Goal: Task Accomplishment & Management: Use online tool/utility

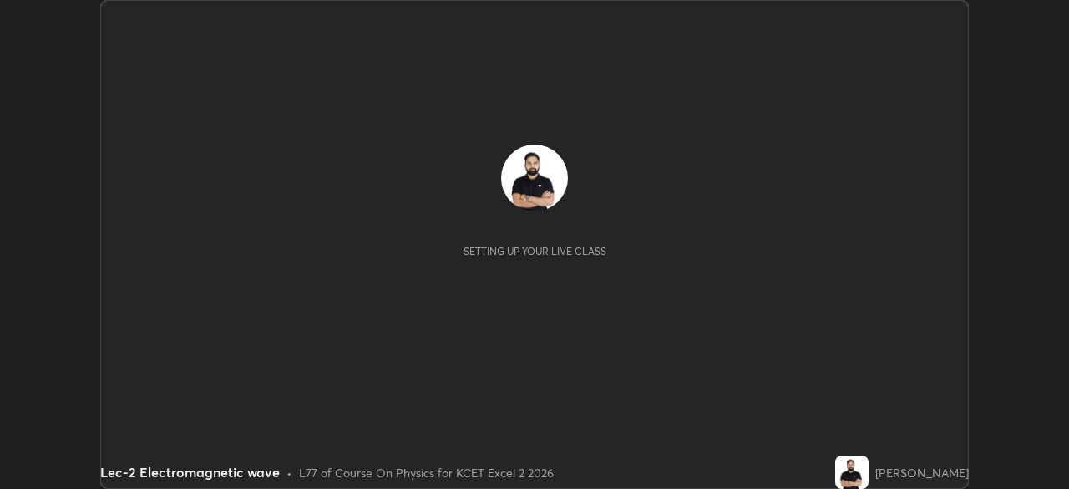
scroll to position [489, 1068]
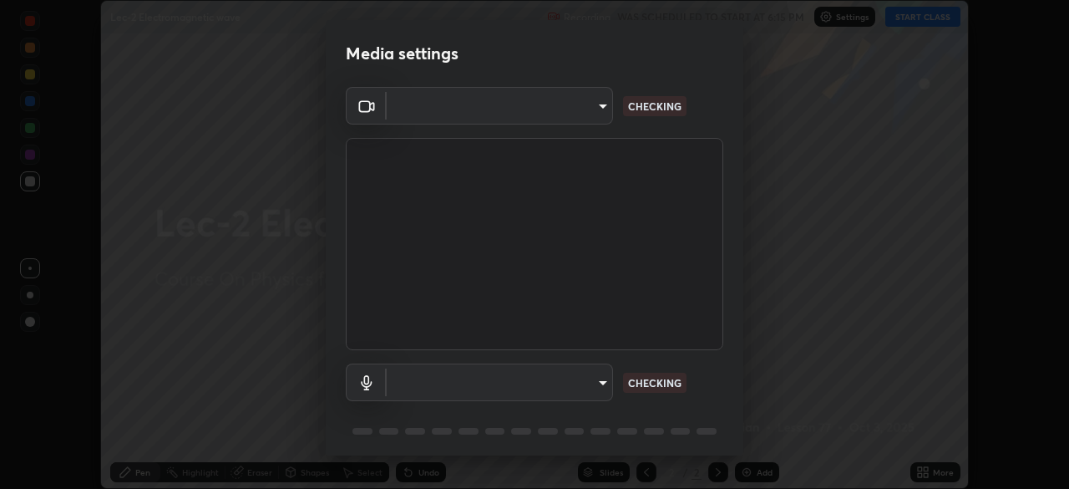
type input "d06bfa8f304afa3967ea8099af1d7ab49983dfb03d10ec62852b72a31e22bf4d"
type input "default"
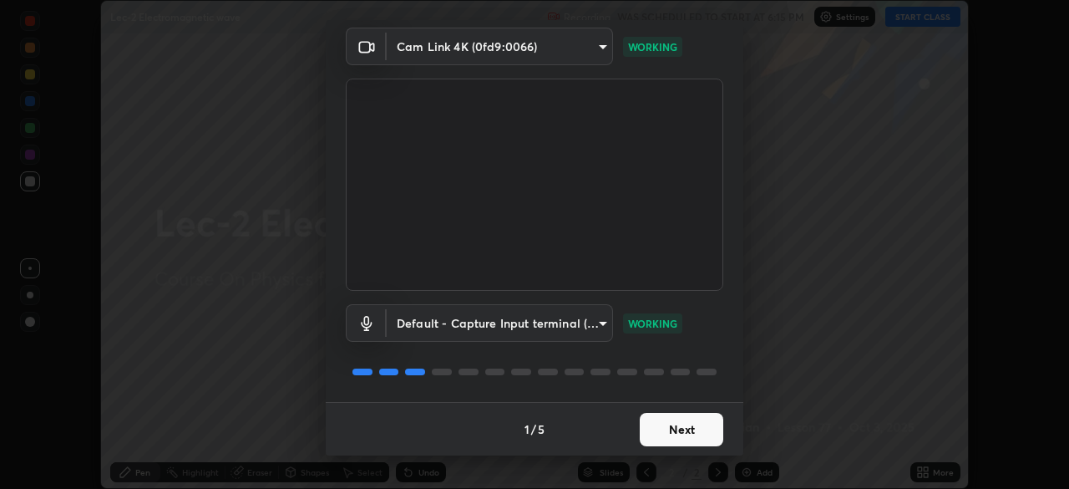
click at [687, 432] on button "Next" at bounding box center [682, 429] width 84 height 33
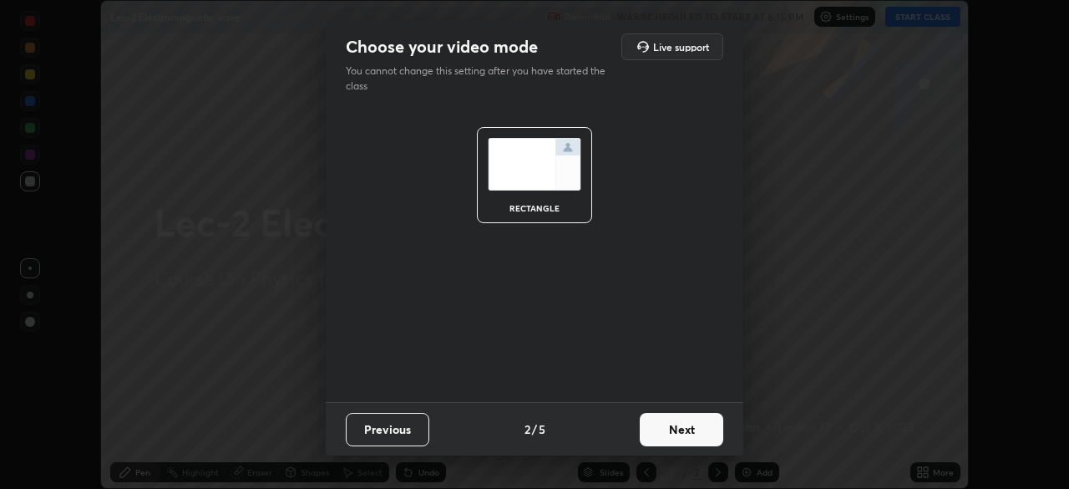
click at [689, 430] on button "Next" at bounding box center [682, 429] width 84 height 33
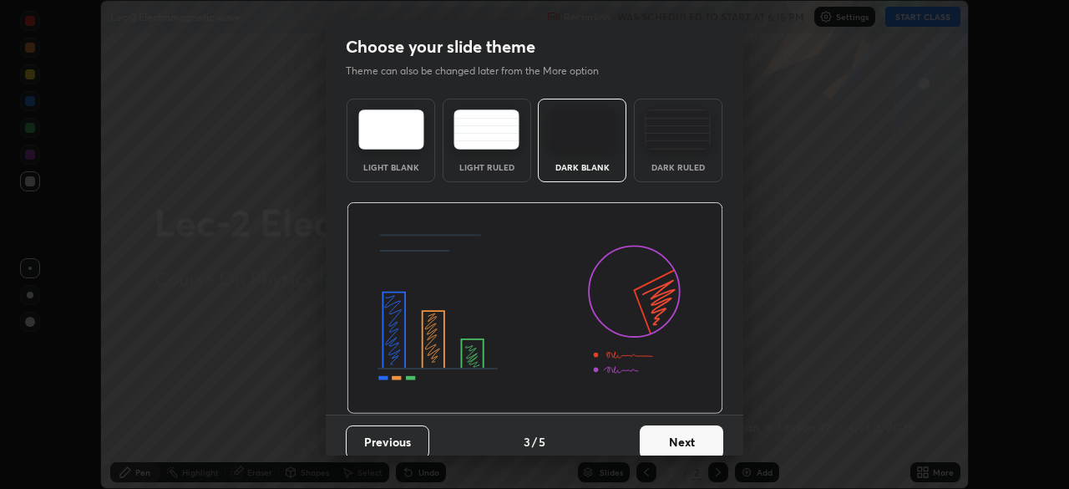
click at [690, 432] on button "Next" at bounding box center [682, 441] width 84 height 33
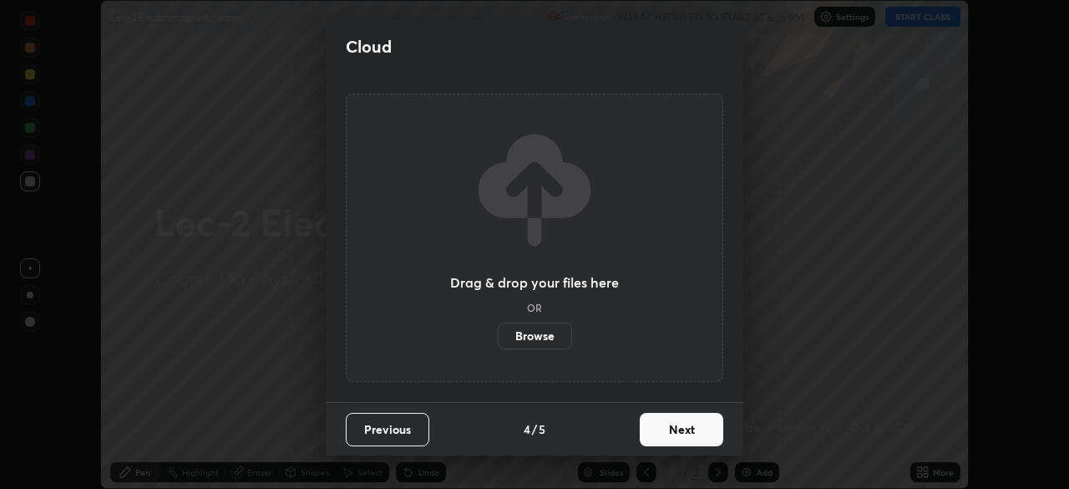
click at [691, 435] on button "Next" at bounding box center [682, 429] width 84 height 33
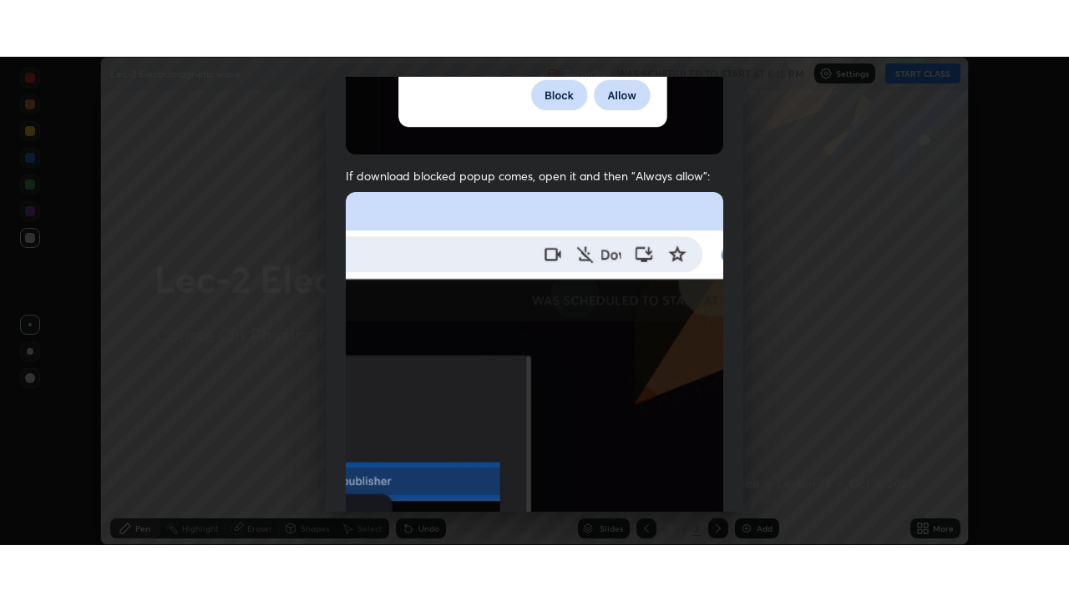
scroll to position [400, 0]
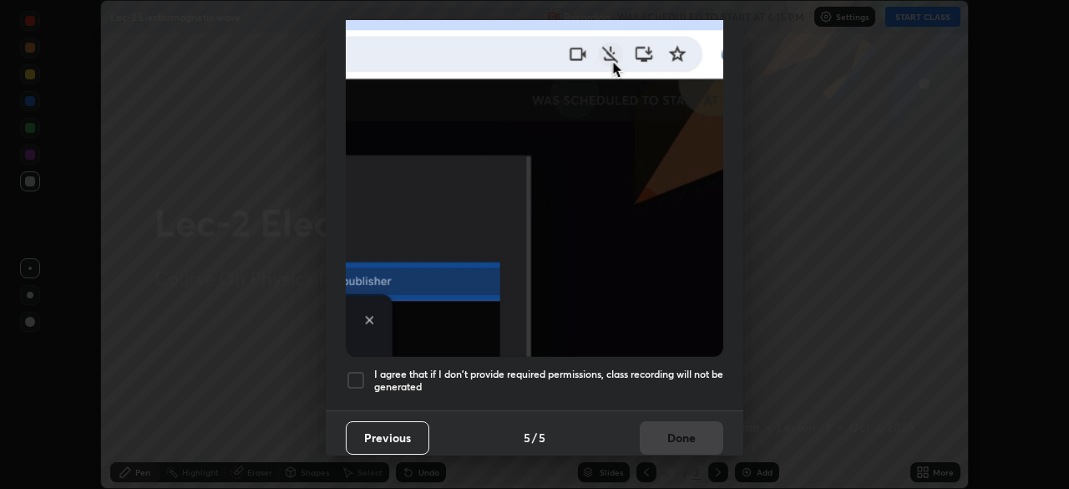
click at [347, 373] on div at bounding box center [356, 380] width 20 height 20
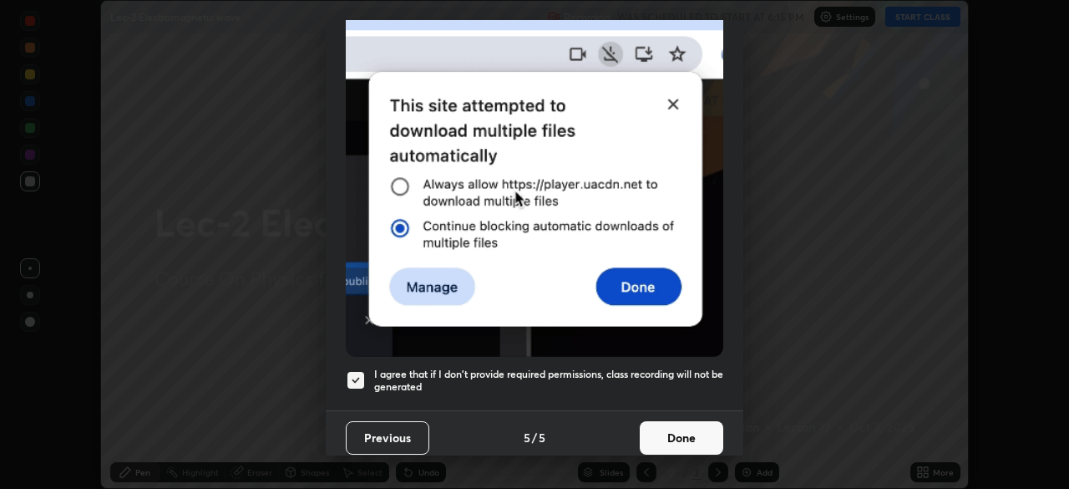
click at [654, 428] on button "Done" at bounding box center [682, 437] width 84 height 33
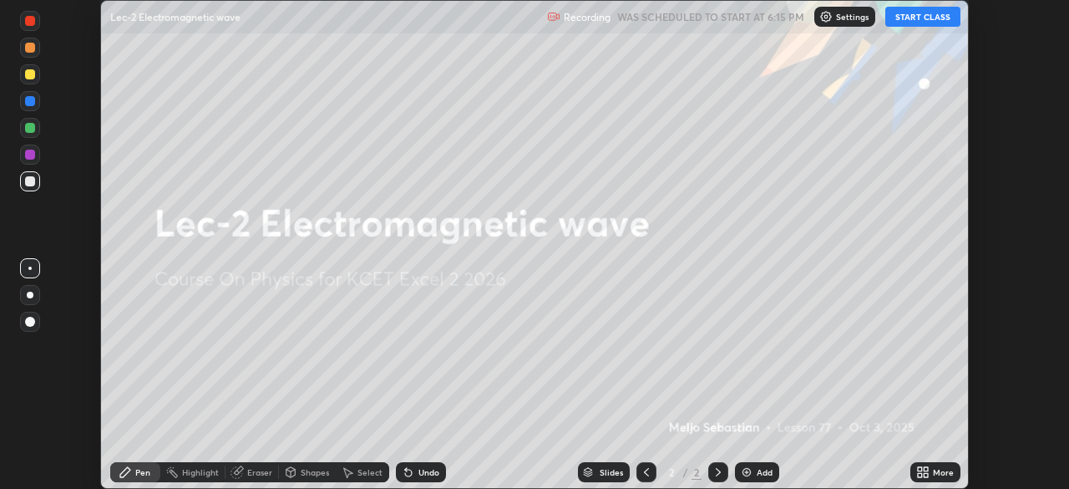
click at [928, 18] on button "START CLASS" at bounding box center [922, 17] width 75 height 20
click at [925, 470] on icon at bounding box center [926, 469] width 4 height 4
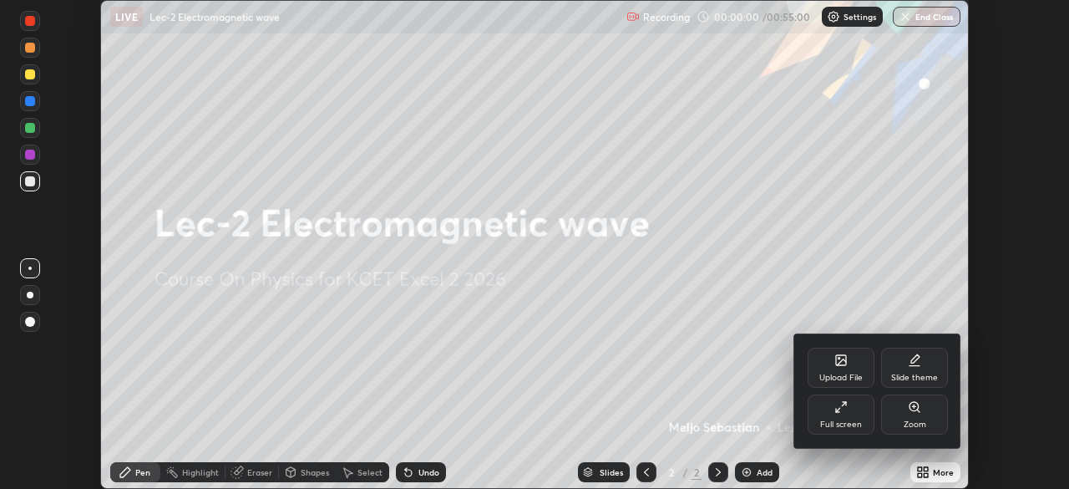
click at [841, 410] on icon at bounding box center [840, 406] width 13 height 13
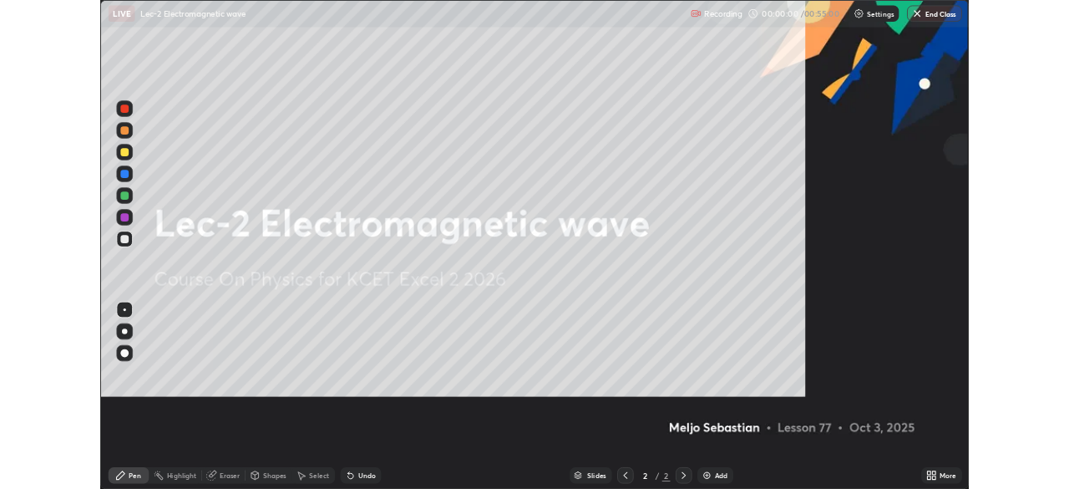
scroll to position [601, 1069]
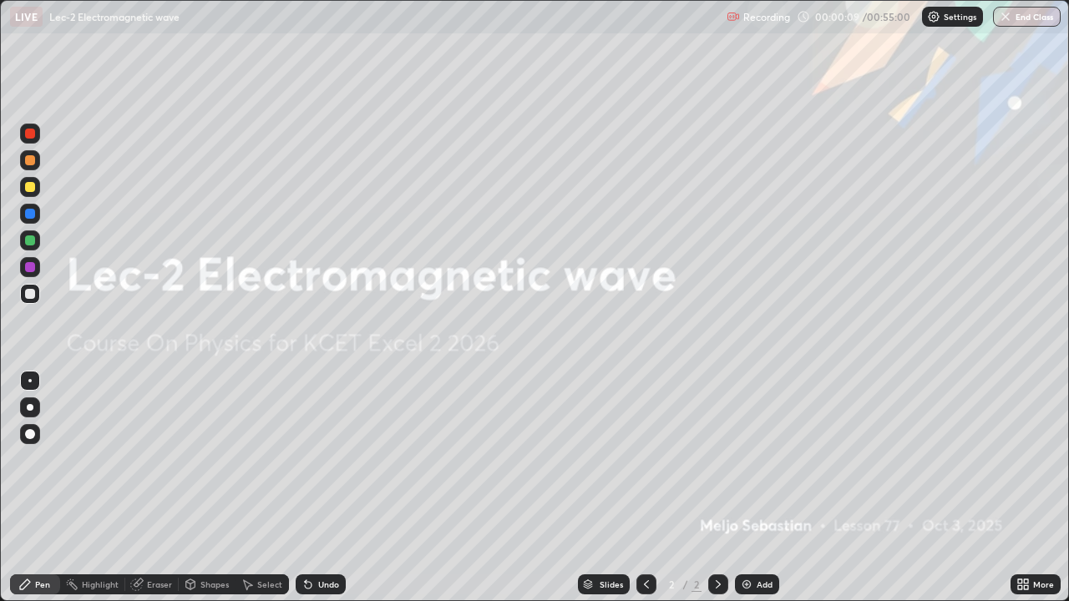
click at [1026, 488] on icon at bounding box center [1026, 587] width 4 height 4
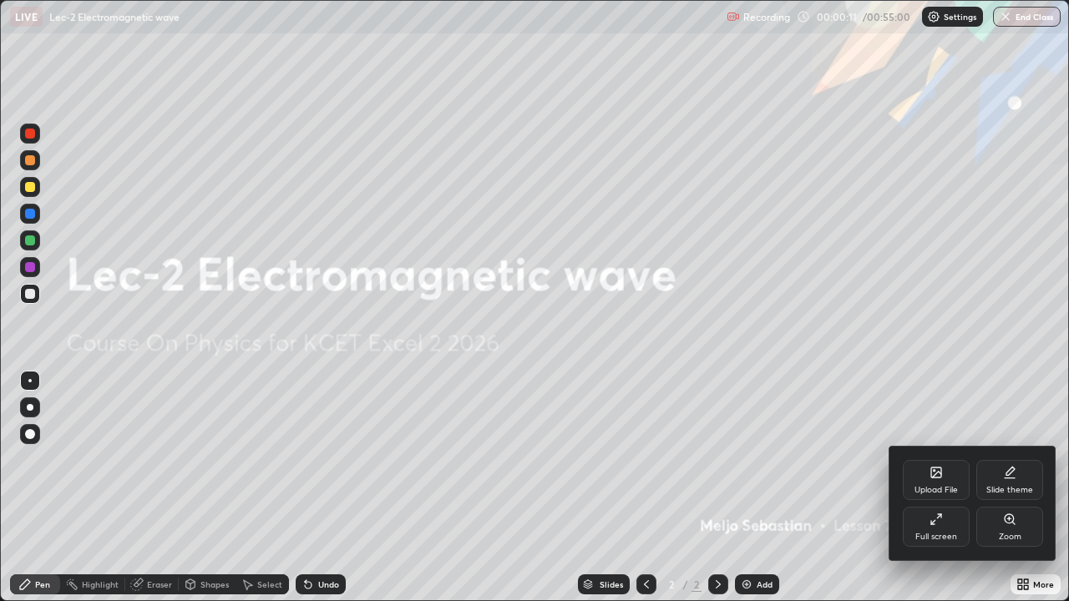
click at [931, 480] on div "Upload File" at bounding box center [936, 480] width 67 height 40
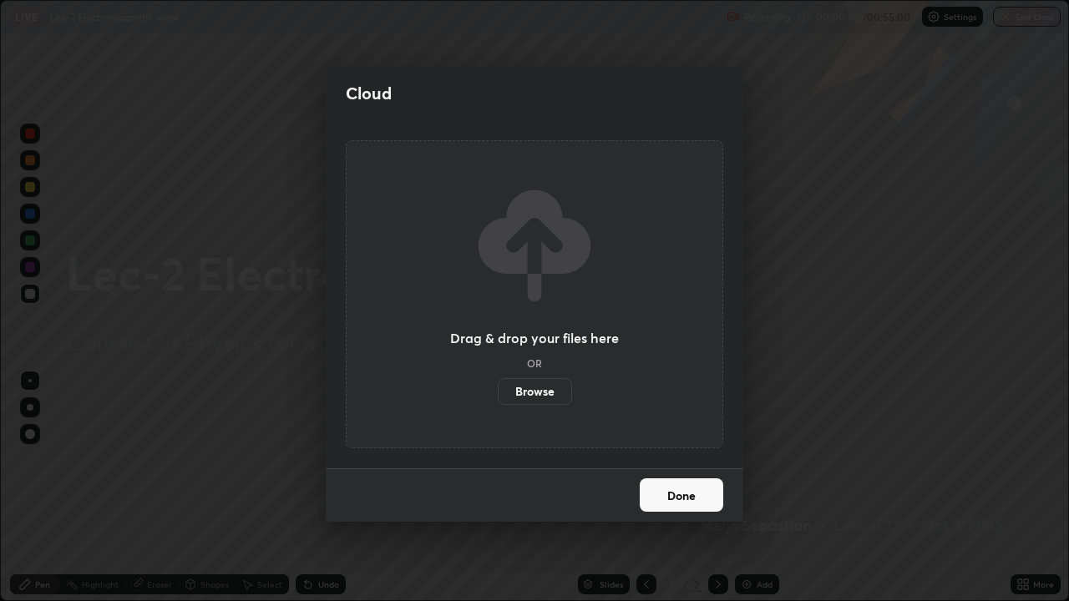
click at [547, 394] on label "Browse" at bounding box center [535, 391] width 74 height 27
click at [498, 394] on input "Browse" at bounding box center [498, 391] width 0 height 27
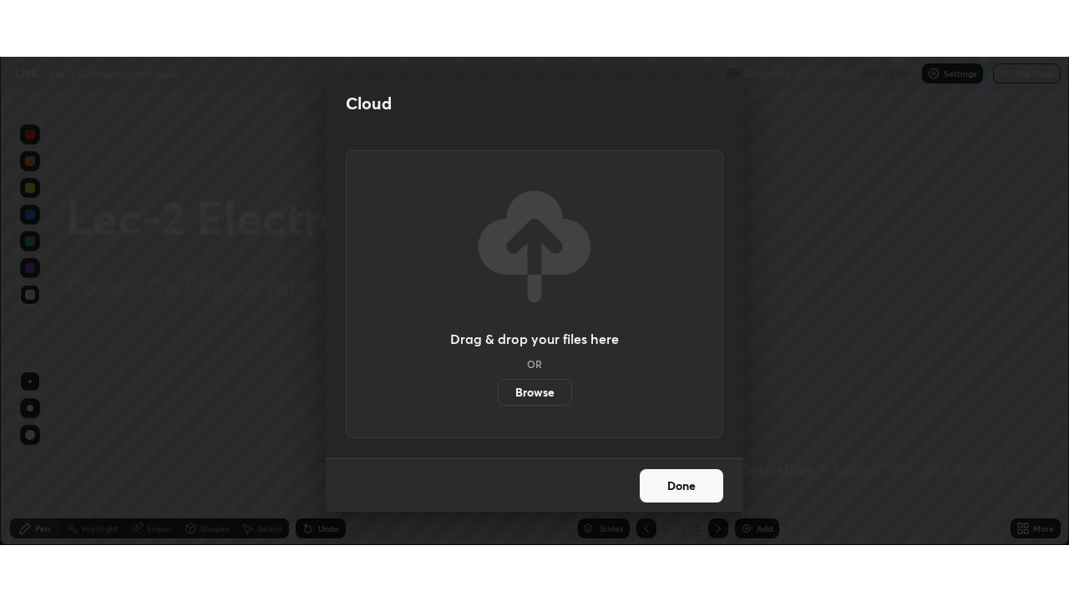
scroll to position [83026, 82446]
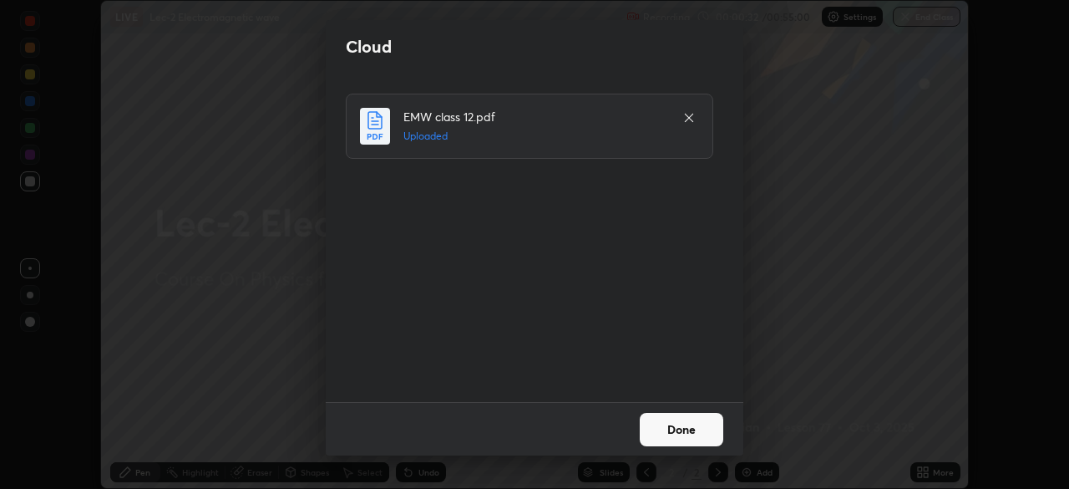
click at [692, 430] on button "Done" at bounding box center [682, 429] width 84 height 33
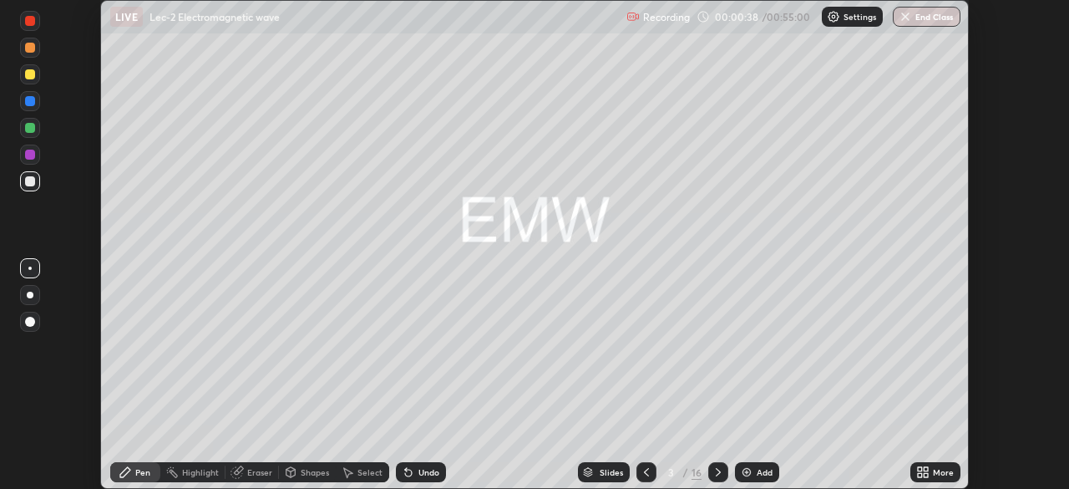
click at [935, 468] on div "More" at bounding box center [943, 472] width 21 height 8
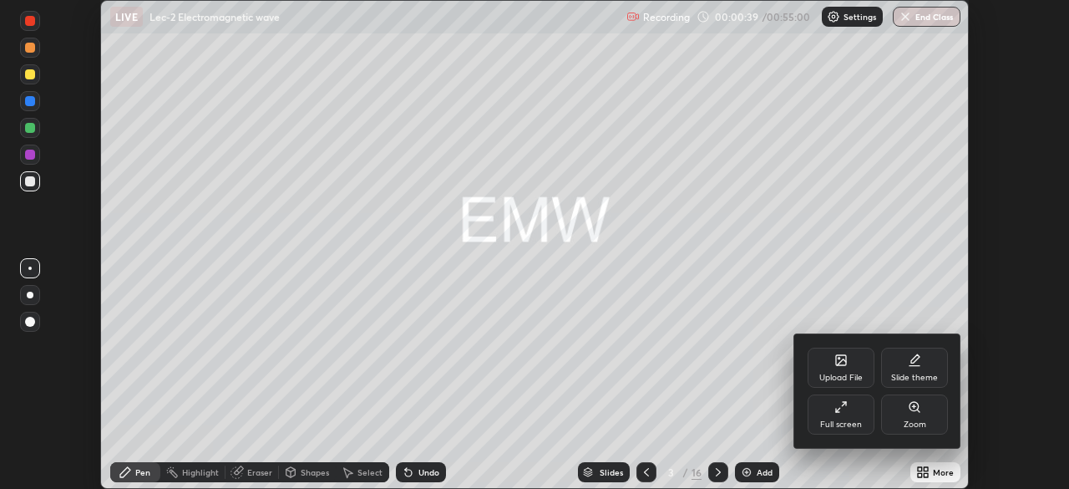
click at [844, 420] on div "Full screen" at bounding box center [841, 424] width 42 height 8
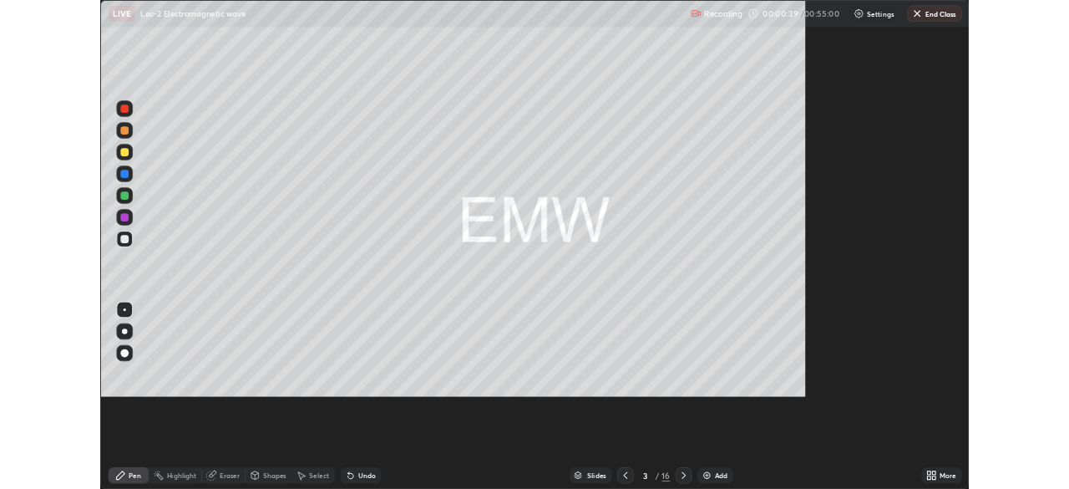
scroll to position [601, 1069]
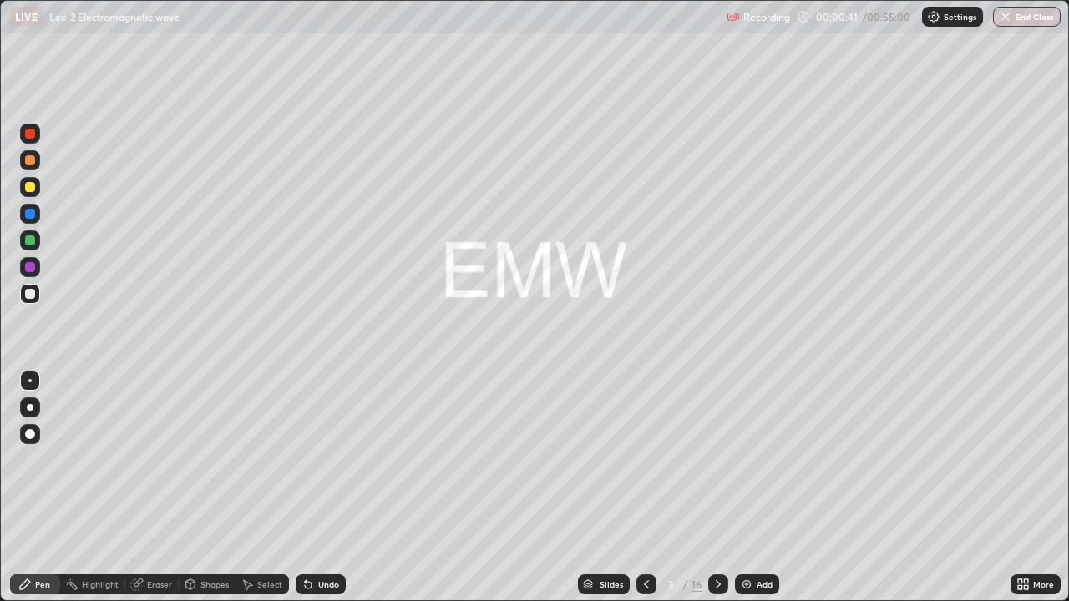
click at [712, 488] on icon at bounding box center [718, 584] width 13 height 13
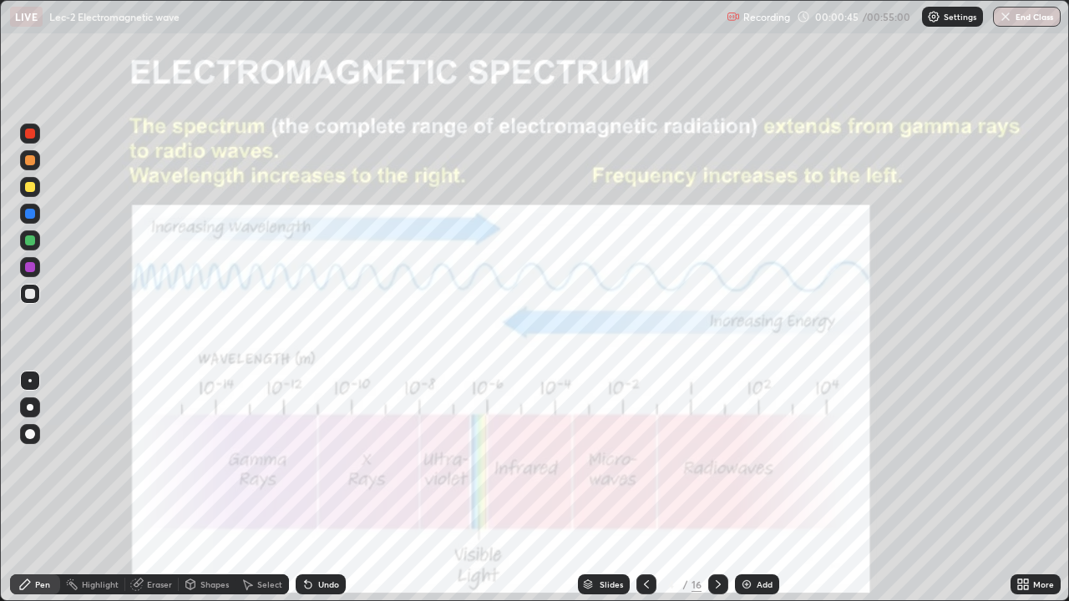
click at [645, 488] on icon at bounding box center [646, 584] width 13 height 13
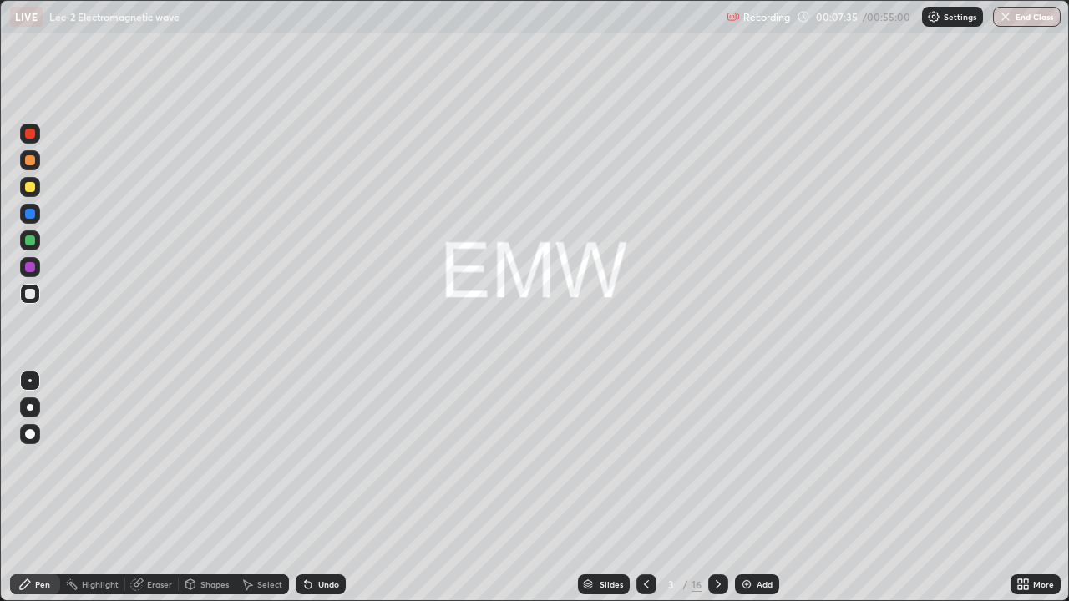
click at [717, 488] on icon at bounding box center [718, 584] width 13 height 13
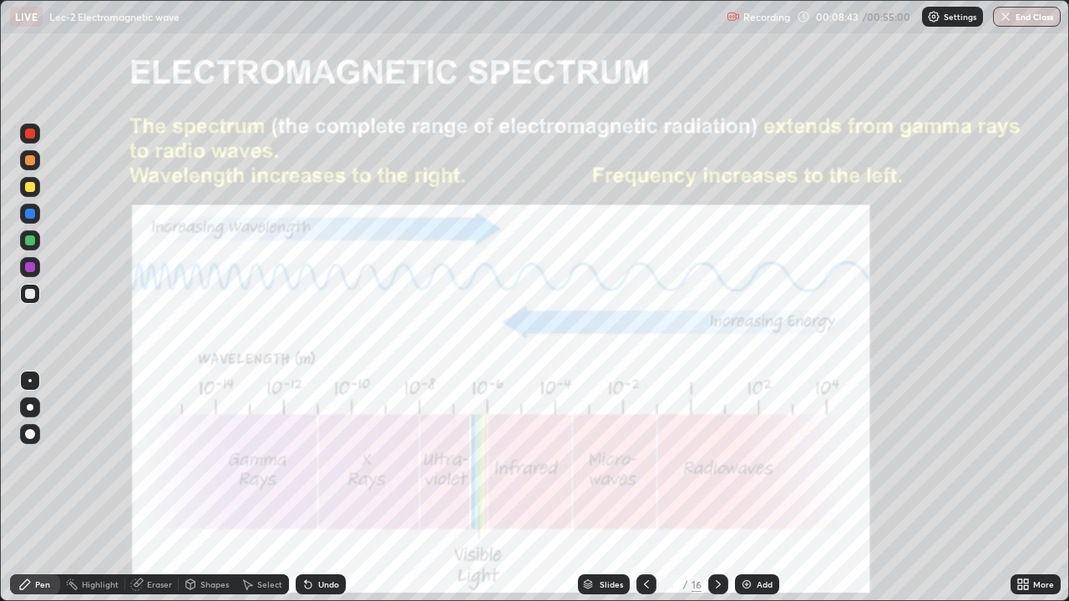
click at [717, 488] on icon at bounding box center [718, 584] width 13 height 13
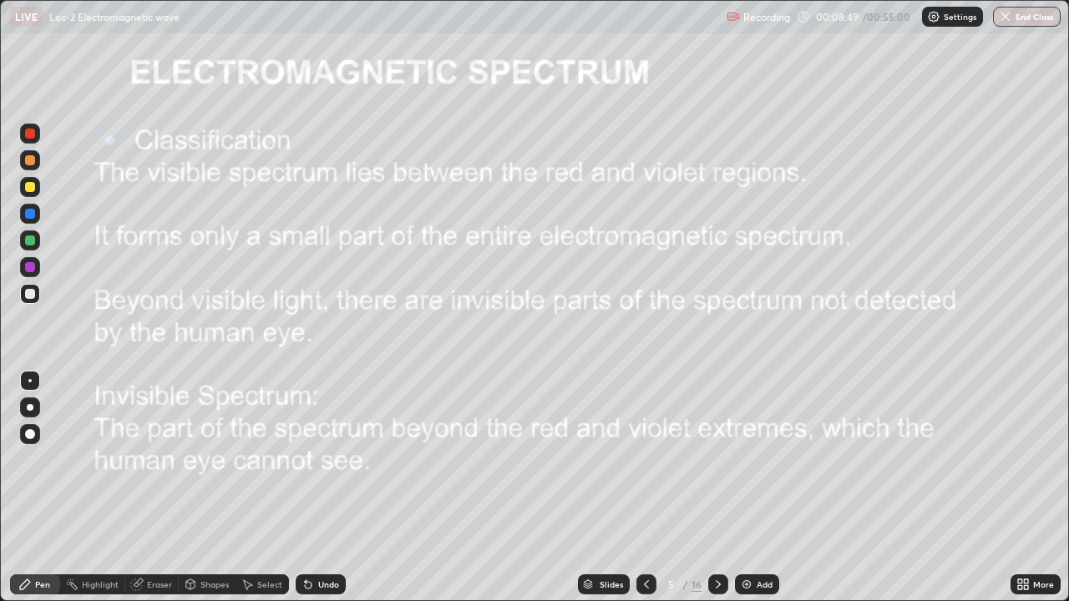
click at [645, 488] on icon at bounding box center [646, 584] width 13 height 13
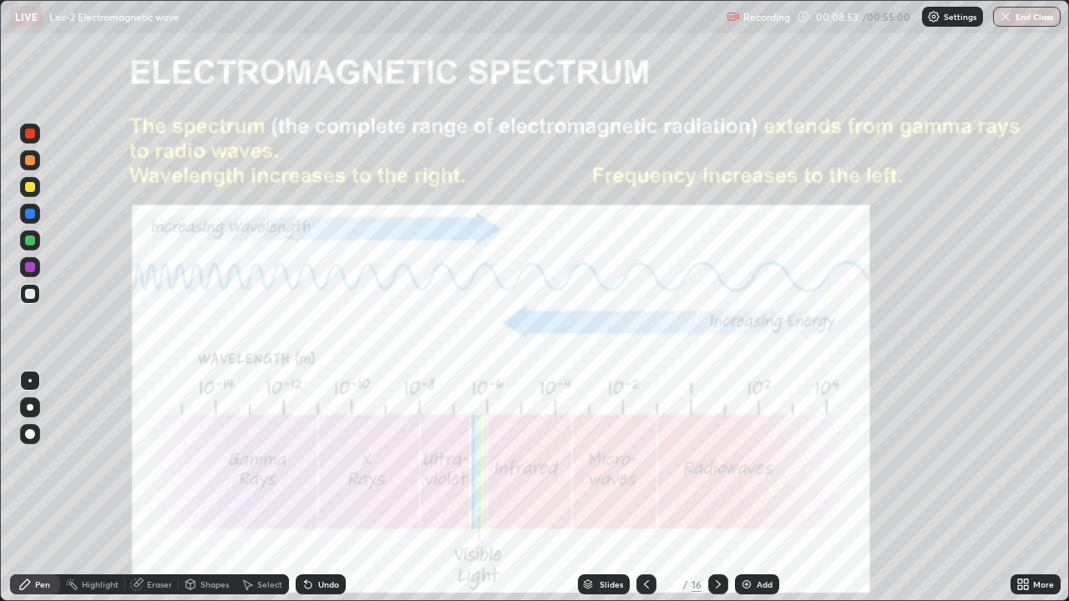
click at [29, 220] on div at bounding box center [30, 214] width 20 height 20
click at [717, 488] on icon at bounding box center [718, 584] width 13 height 13
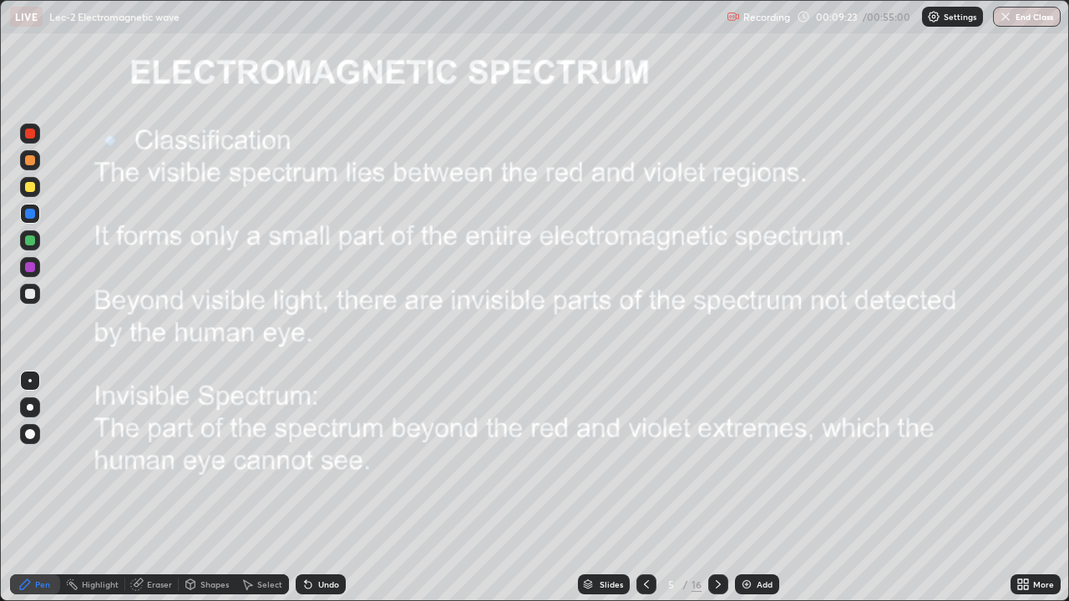
click at [717, 488] on icon at bounding box center [718, 584] width 13 height 13
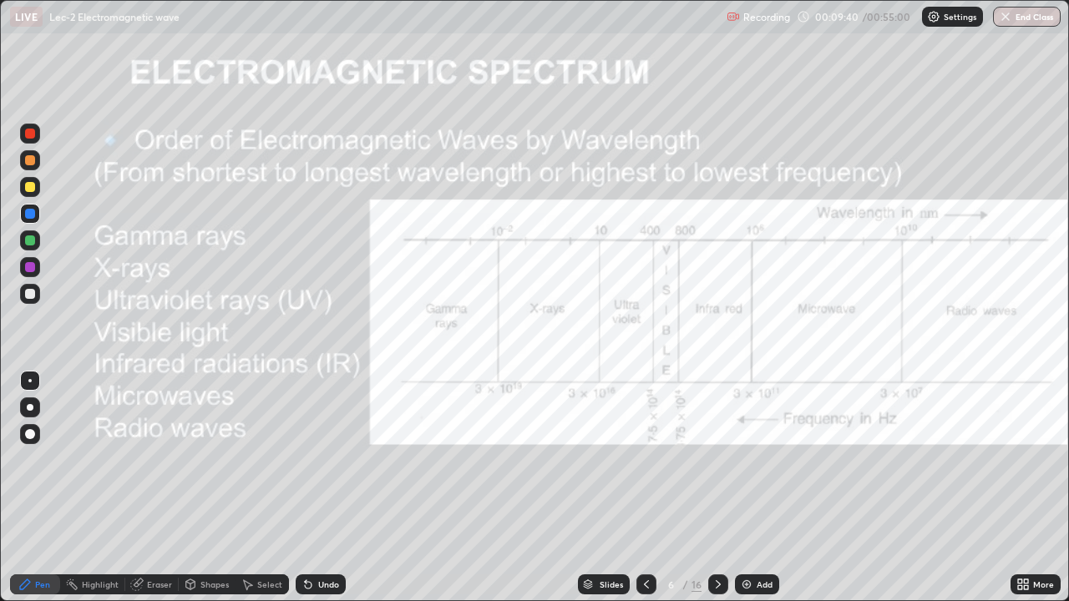
click at [30, 241] on div at bounding box center [30, 241] width 10 height 10
click at [25, 215] on div at bounding box center [30, 214] width 10 height 10
click at [723, 488] on div at bounding box center [718, 585] width 20 height 20
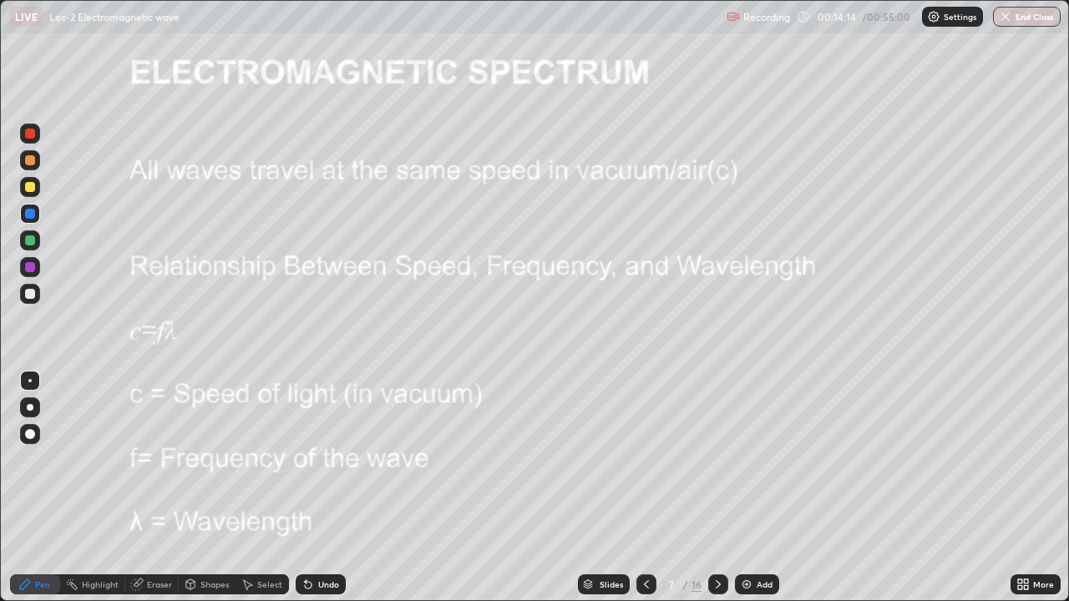
click at [32, 241] on div at bounding box center [30, 241] width 10 height 10
click at [717, 488] on icon at bounding box center [718, 584] width 13 height 13
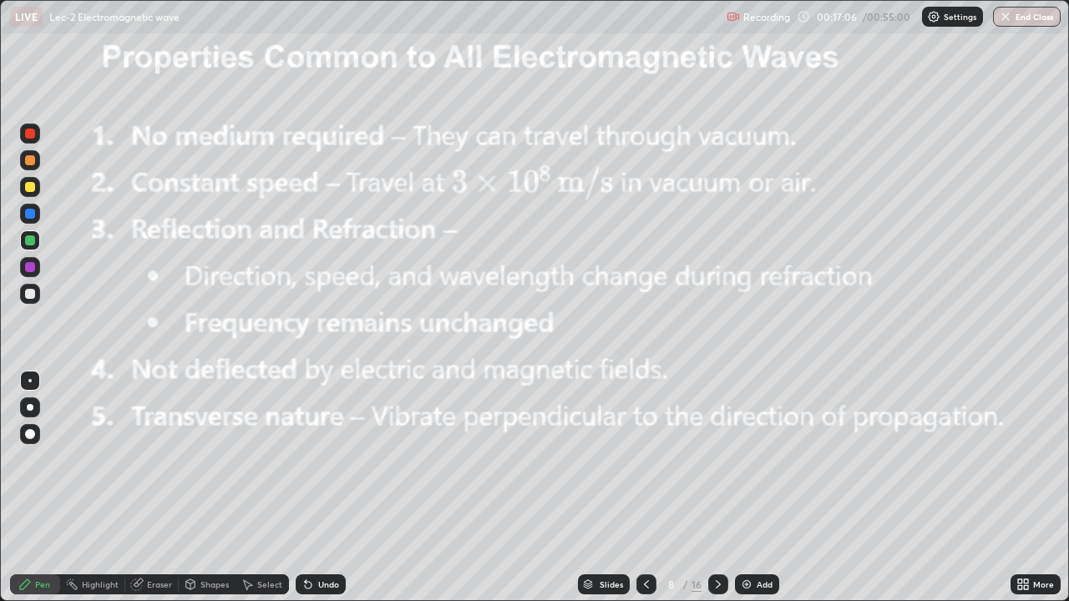
click at [28, 190] on div at bounding box center [30, 187] width 10 height 10
click at [724, 488] on div at bounding box center [718, 585] width 20 height 20
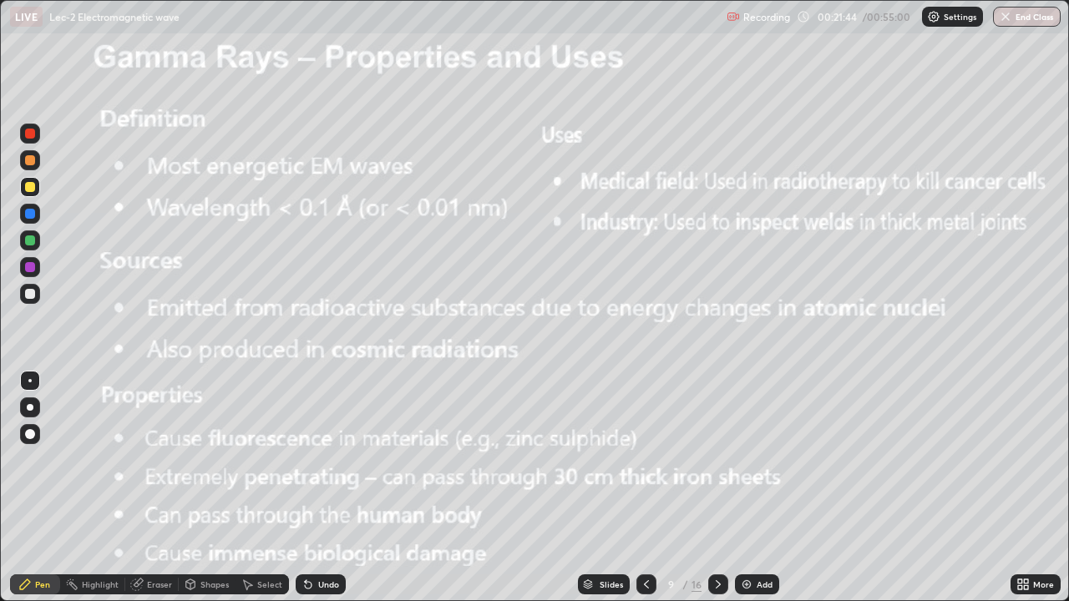
click at [30, 236] on div at bounding box center [30, 241] width 10 height 10
click at [305, 488] on icon at bounding box center [306, 581] width 2 height 2
click at [312, 488] on icon at bounding box center [307, 584] width 13 height 13
click at [318, 488] on div "Undo" at bounding box center [328, 584] width 21 height 8
click at [321, 488] on div "Undo" at bounding box center [328, 584] width 21 height 8
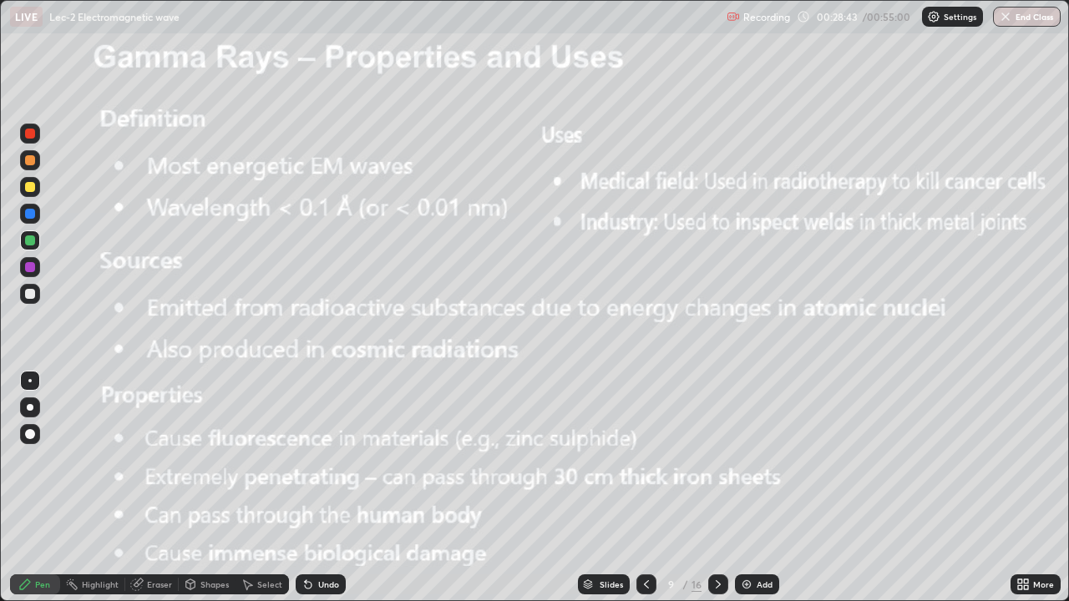
click at [715, 488] on icon at bounding box center [718, 584] width 13 height 13
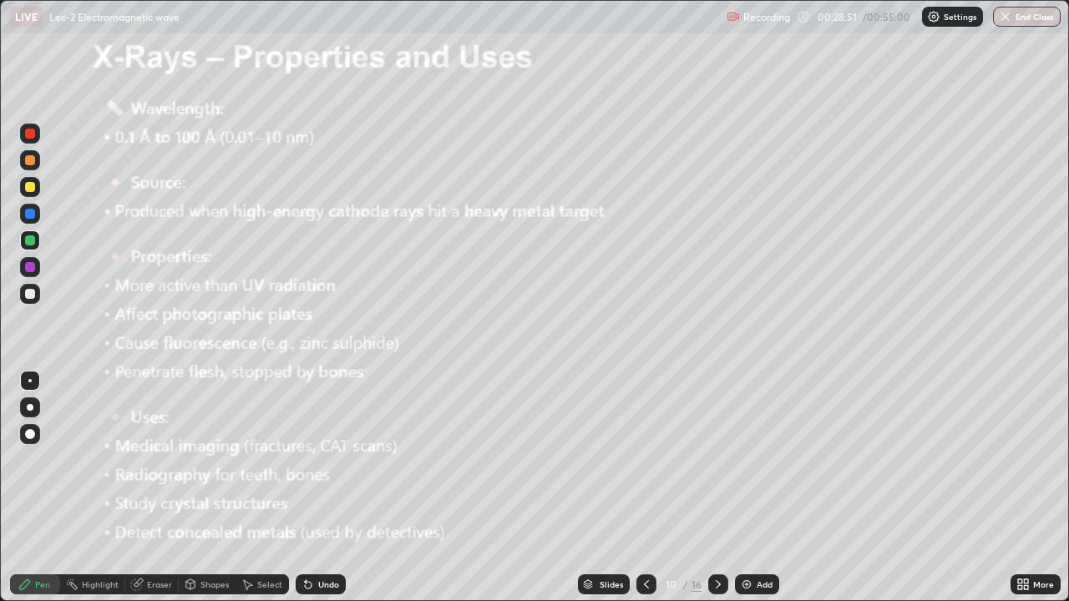
click at [28, 183] on div at bounding box center [30, 187] width 10 height 10
click at [30, 136] on div at bounding box center [30, 134] width 10 height 10
click at [722, 488] on icon at bounding box center [718, 584] width 13 height 13
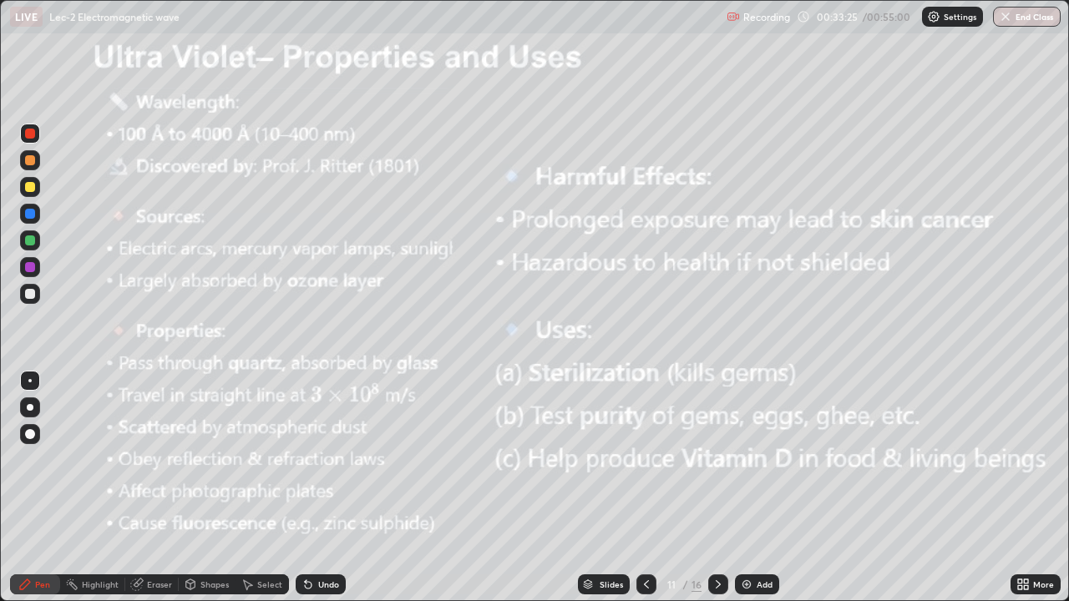
click at [28, 237] on div at bounding box center [30, 241] width 10 height 10
click at [717, 488] on icon at bounding box center [718, 584] width 13 height 13
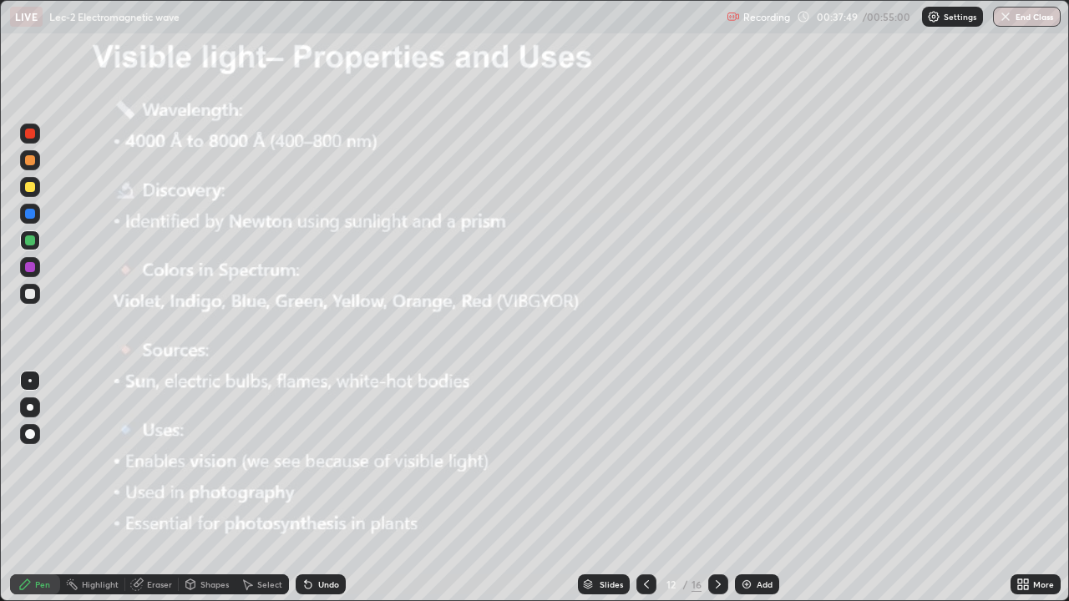
click at [718, 488] on icon at bounding box center [718, 584] width 13 height 13
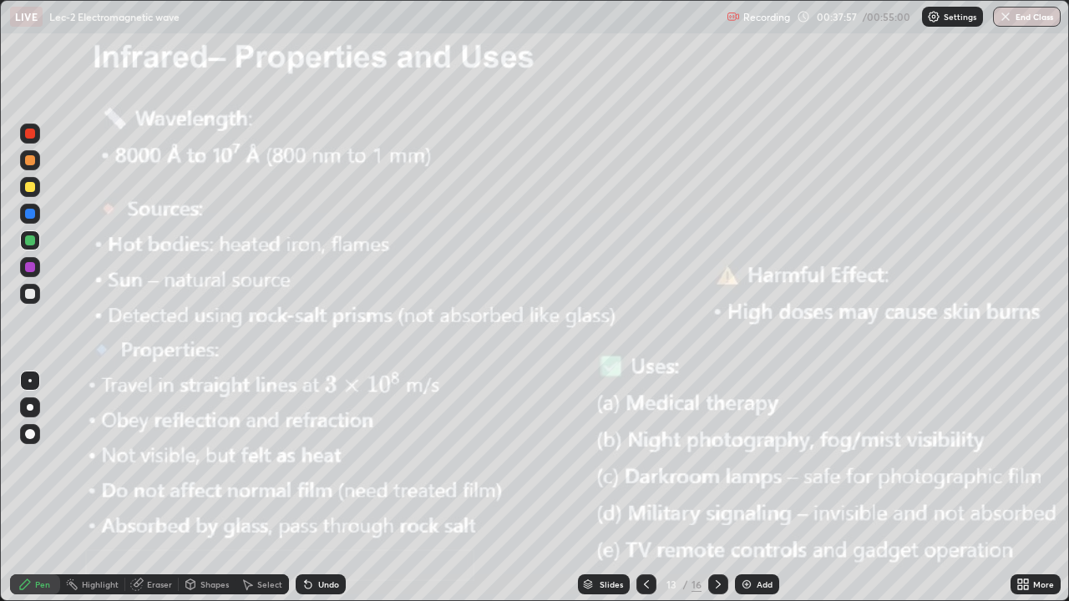
click at [34, 262] on div at bounding box center [30, 267] width 20 height 20
click at [717, 488] on icon at bounding box center [718, 584] width 13 height 13
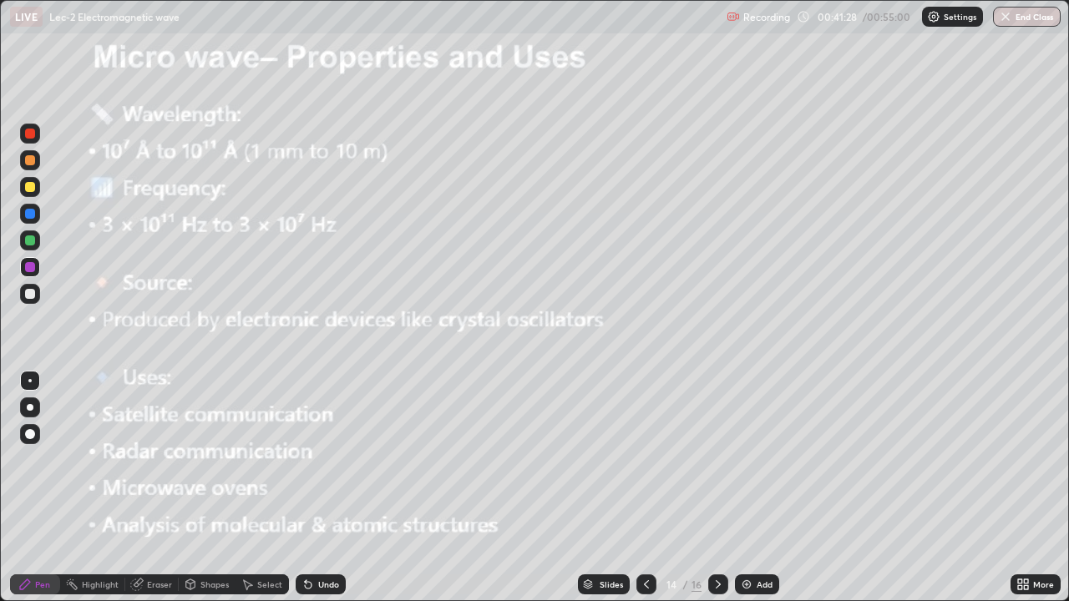
click at [23, 215] on div at bounding box center [30, 214] width 20 height 20
click at [717, 488] on icon at bounding box center [718, 584] width 5 height 8
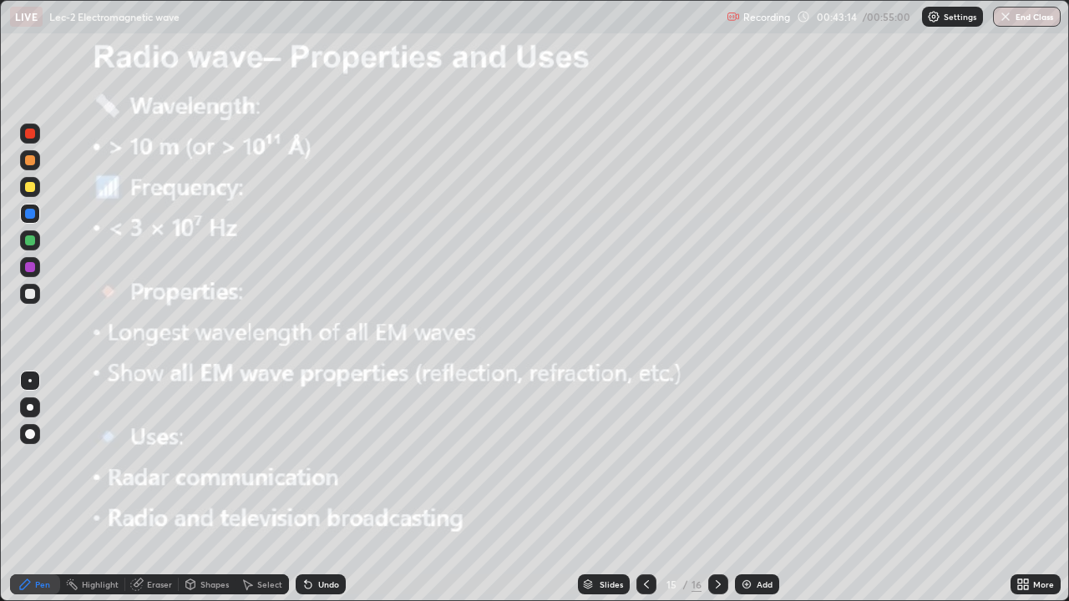
click at [28, 187] on div at bounding box center [30, 187] width 10 height 10
click at [717, 488] on icon at bounding box center [718, 584] width 13 height 13
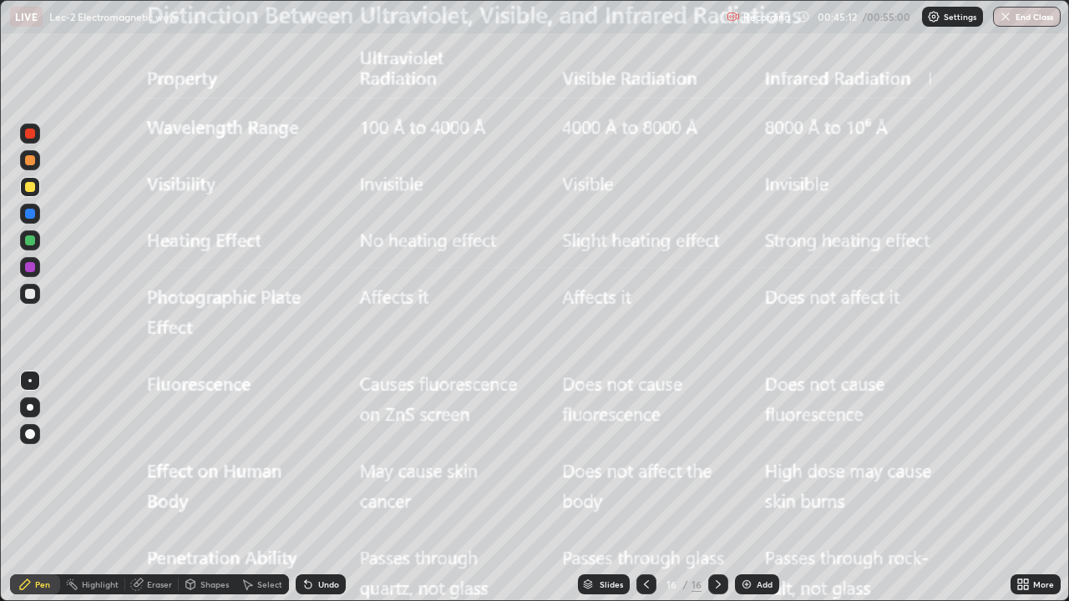
click at [1021, 17] on button "End Class" at bounding box center [1027, 17] width 68 height 20
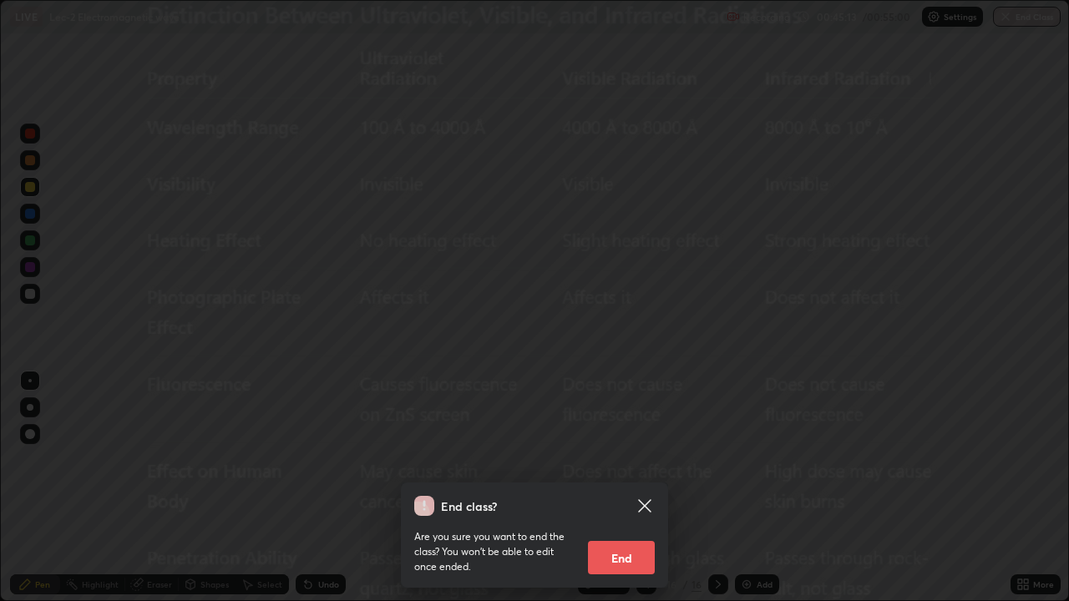
click at [622, 488] on button "End" at bounding box center [621, 557] width 67 height 33
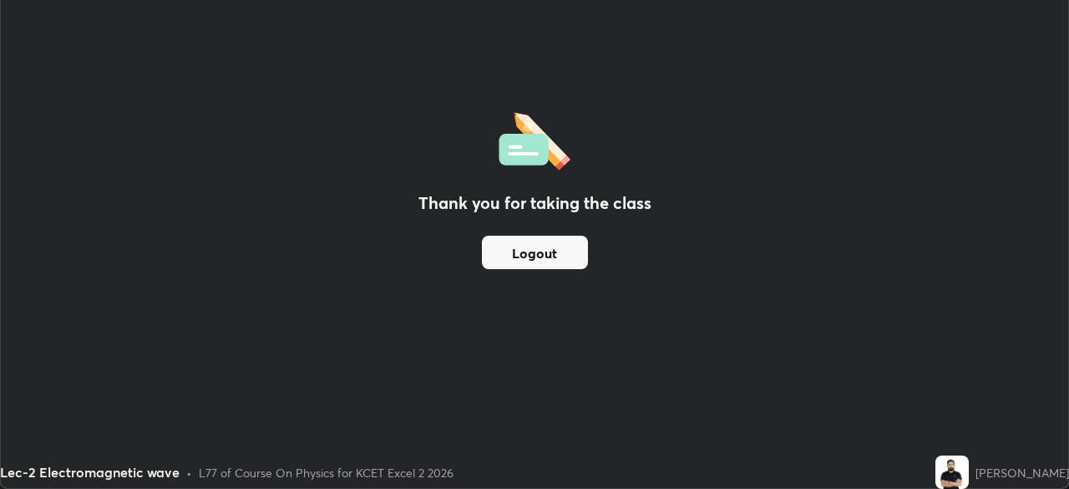
scroll to position [83026, 82446]
